Goal: Information Seeking & Learning: Learn about a topic

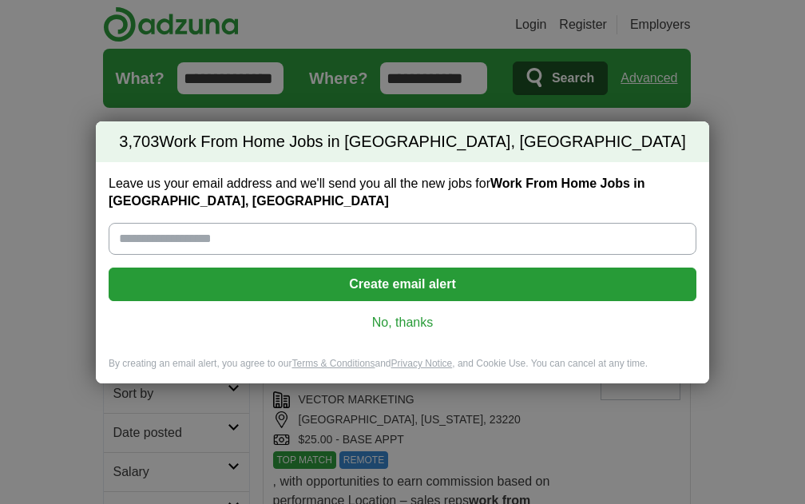
click at [282, 250] on input "Leave us your email address and we'll send you all the new jobs for Work From H…" at bounding box center [403, 239] width 588 height 32
type input "**********"
click at [409, 321] on link "No, thanks" at bounding box center [402, 323] width 562 height 18
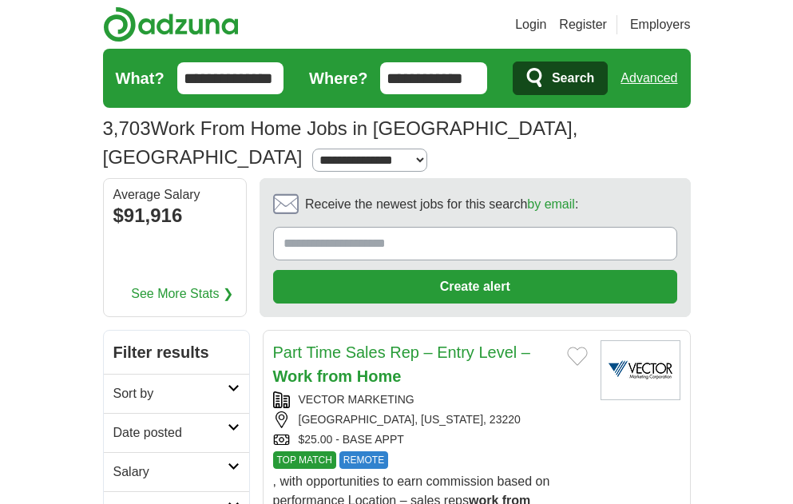
click at [449, 227] on input "Receive the newest jobs for this search by email :" at bounding box center [475, 244] width 404 height 34
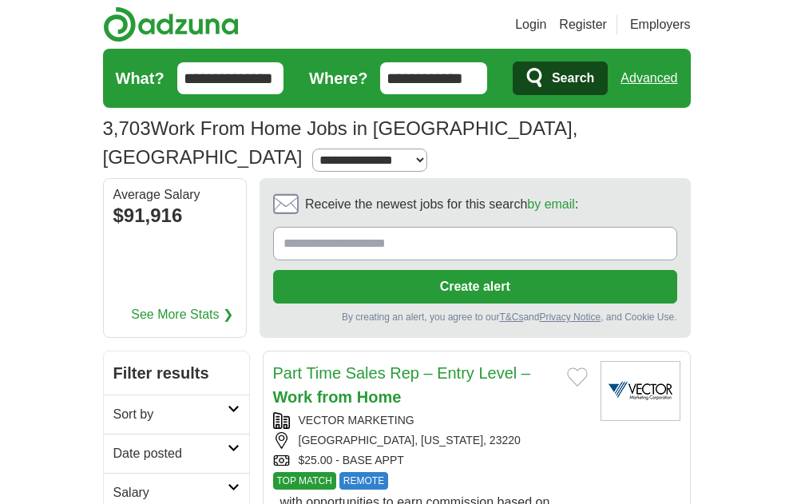
type input "**********"
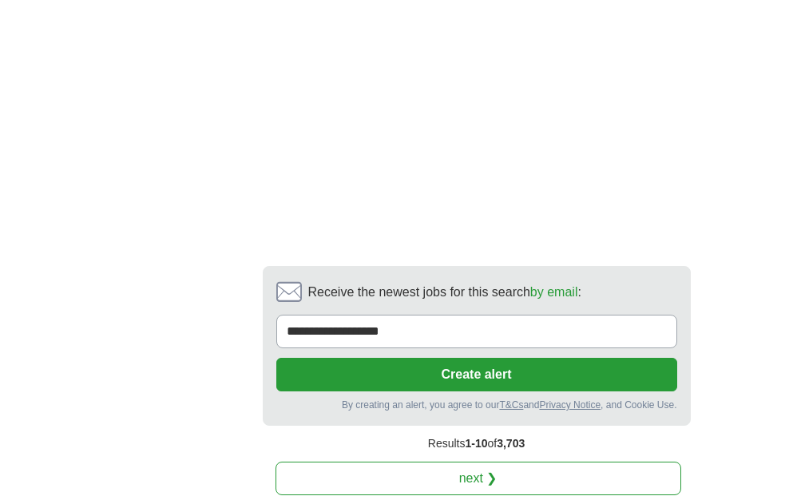
scroll to position [4565, 0]
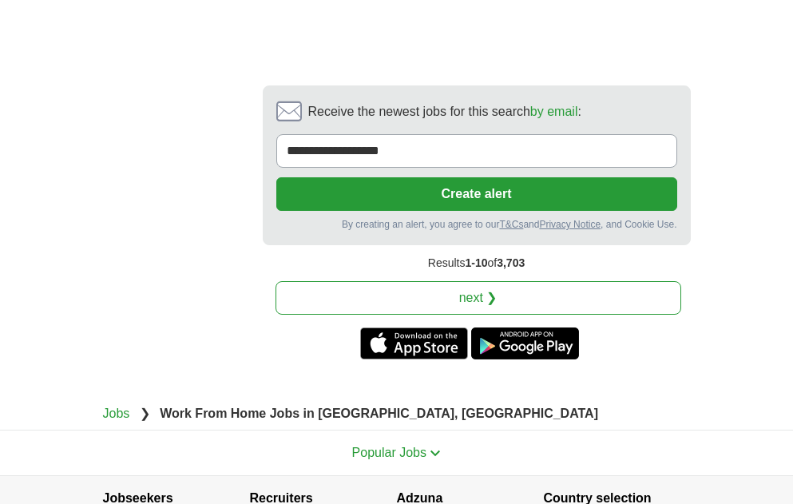
click at [475, 281] on link "next ❯" at bounding box center [478, 298] width 406 height 34
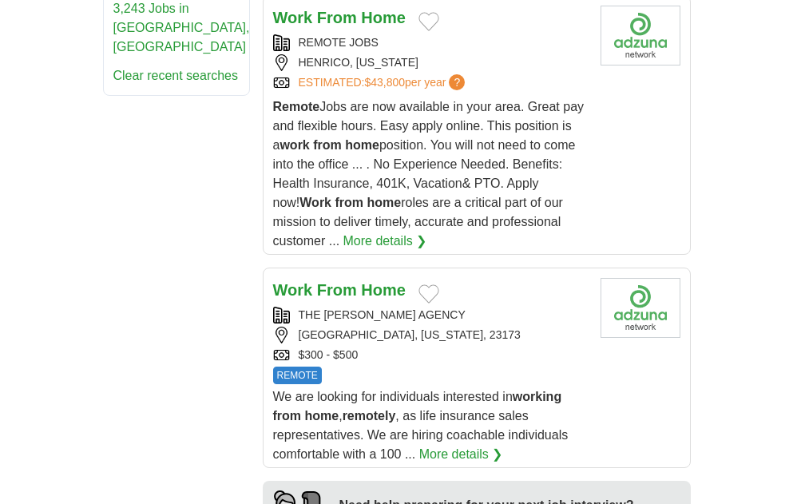
scroll to position [1437, 0]
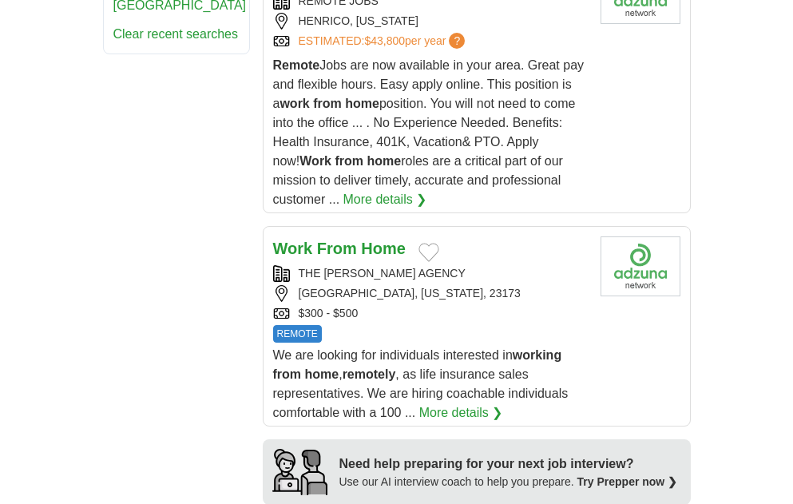
click at [435, 403] on link "More details ❯" at bounding box center [461, 412] width 84 height 19
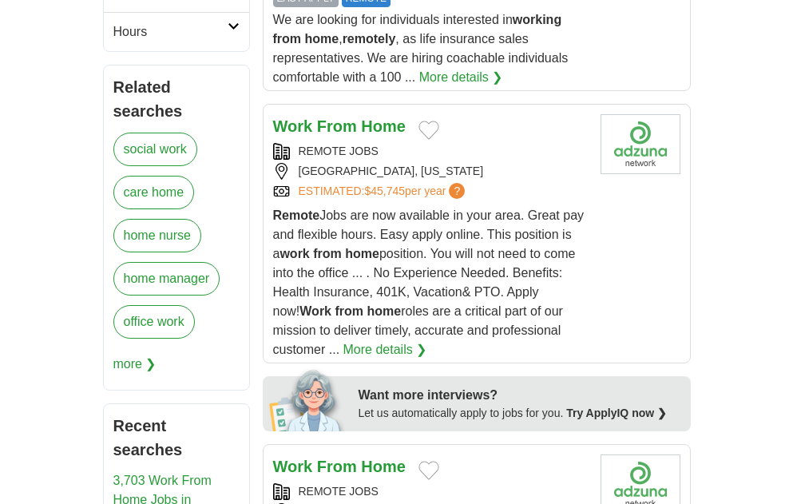
scroll to position [639, 0]
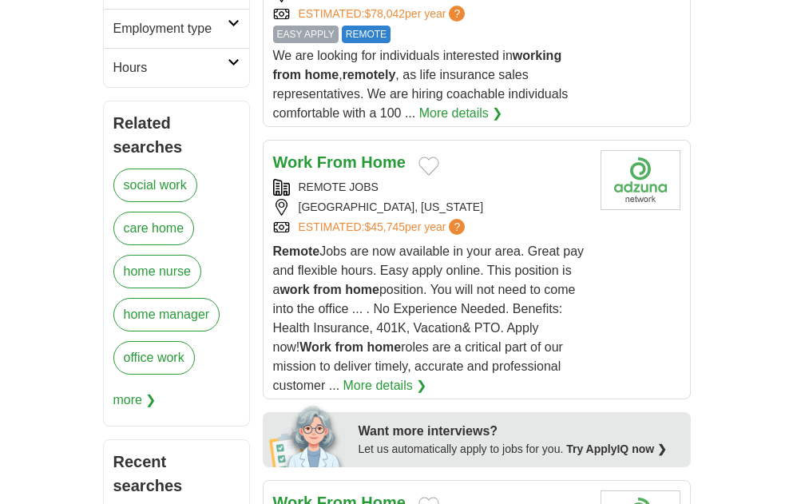
click at [343, 376] on link "More details ❯" at bounding box center [385, 385] width 84 height 19
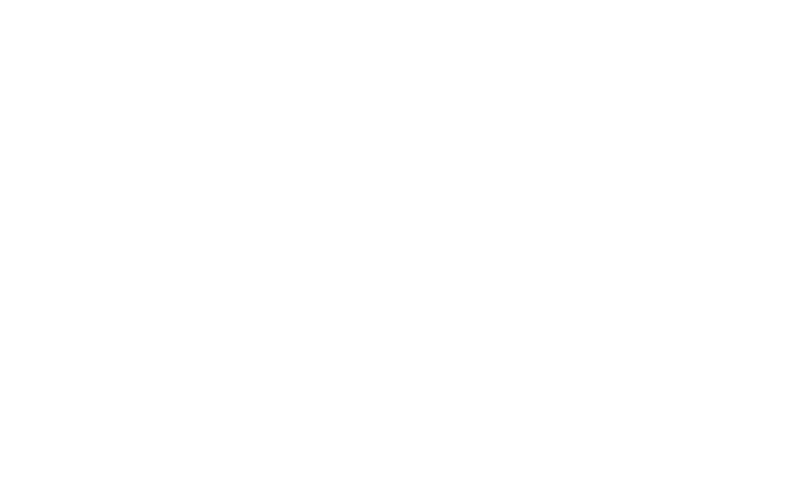
scroll to position [3273, 0]
